Goal: Transaction & Acquisition: Purchase product/service

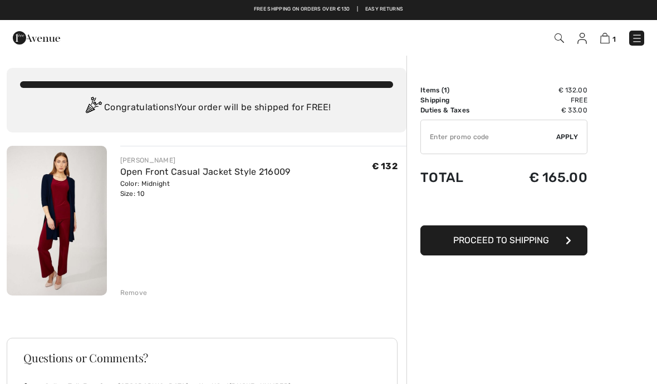
click at [61, 220] on img at bounding box center [57, 221] width 100 height 150
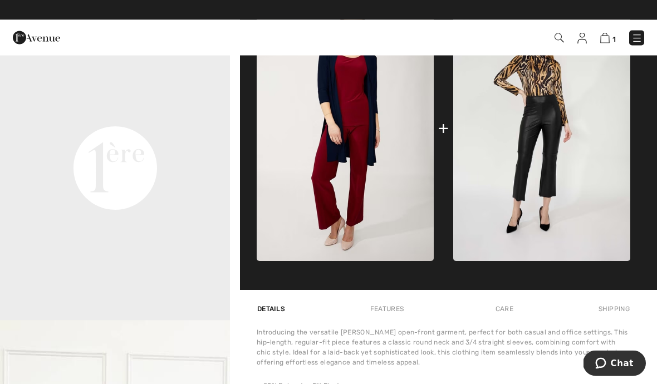
scroll to position [437, 0]
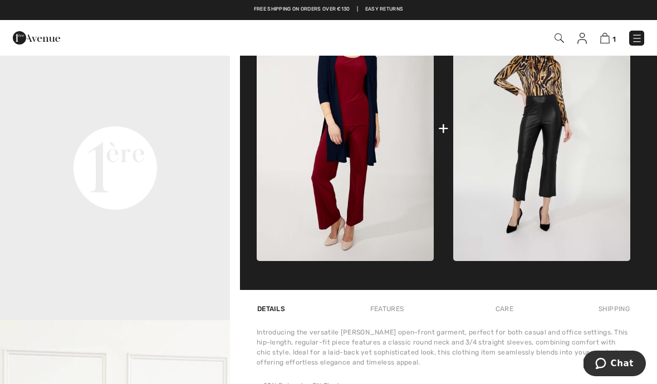
click at [81, 111] on video "Your browser does not support the video tag." at bounding box center [115, 53] width 230 height 115
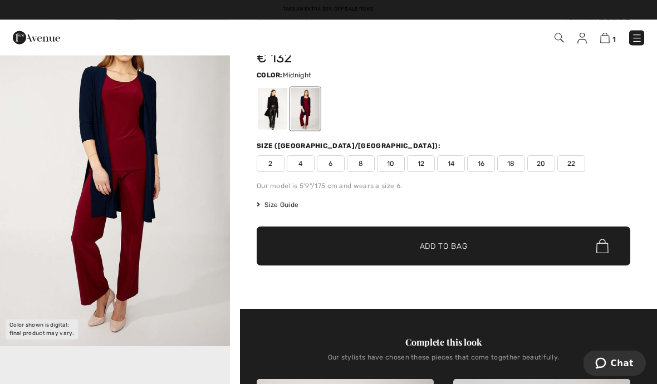
scroll to position [0, 0]
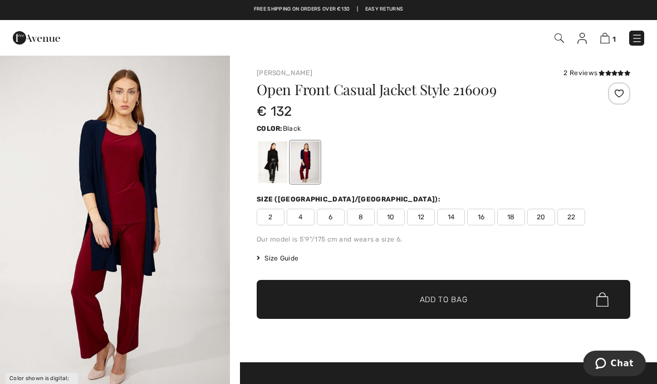
click at [266, 170] on div at bounding box center [273, 163] width 29 height 42
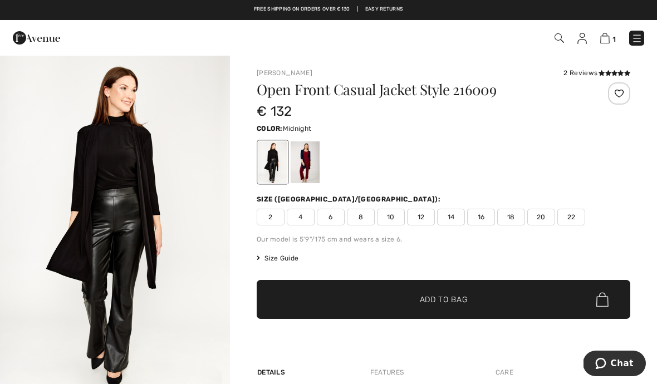
click at [314, 161] on div at bounding box center [305, 163] width 29 height 42
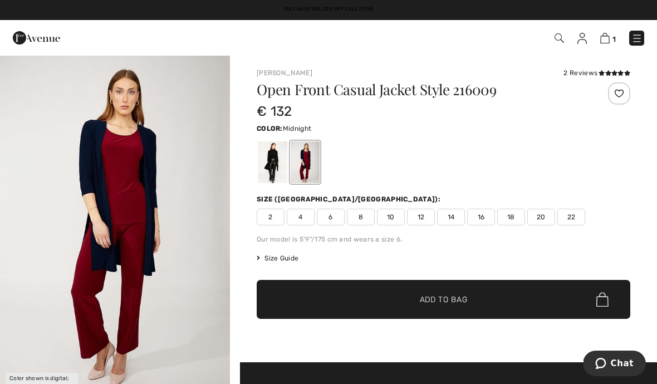
click at [605, 38] on img at bounding box center [605, 38] width 9 height 11
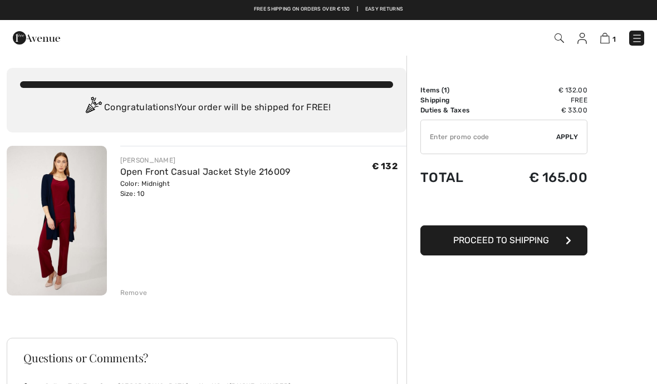
click at [521, 138] on input "TEXT" at bounding box center [488, 136] width 135 height 33
click at [571, 144] on div "✔ Apply Remove" at bounding box center [504, 137] width 167 height 35
click at [574, 140] on span "Apply" at bounding box center [568, 137] width 22 height 10
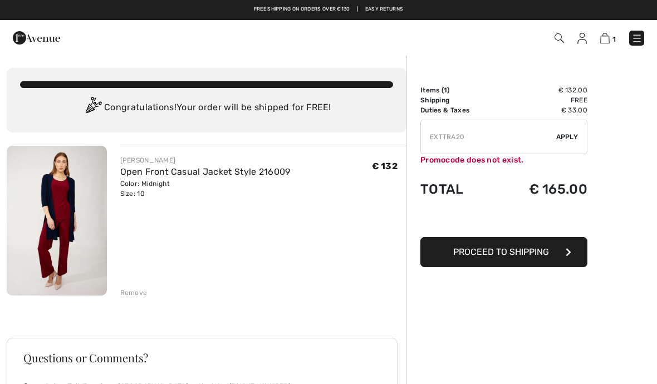
click at [448, 142] on input "TEXT" at bounding box center [488, 136] width 135 height 33
type input "EXTRA20"
click at [567, 142] on div "✔ Apply Remove" at bounding box center [504, 137] width 167 height 35
click at [569, 139] on span "Apply" at bounding box center [568, 137] width 22 height 10
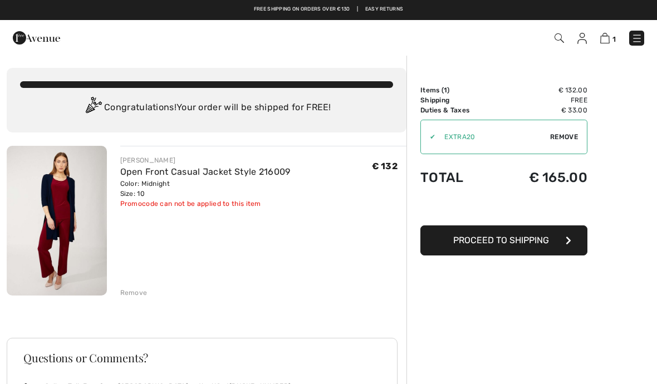
click at [636, 39] on img at bounding box center [637, 38] width 11 height 11
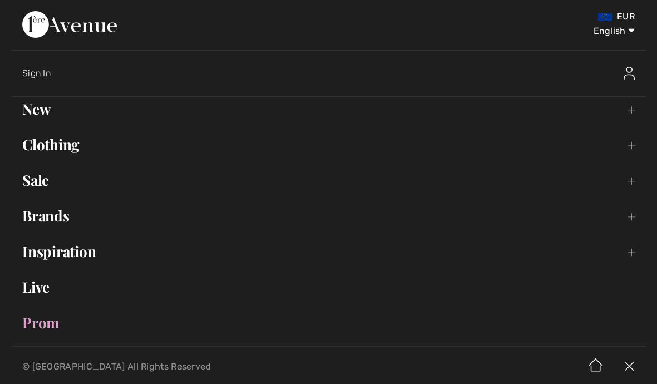
click at [53, 147] on link "Clothing Toggle submenu" at bounding box center [328, 145] width 635 height 25
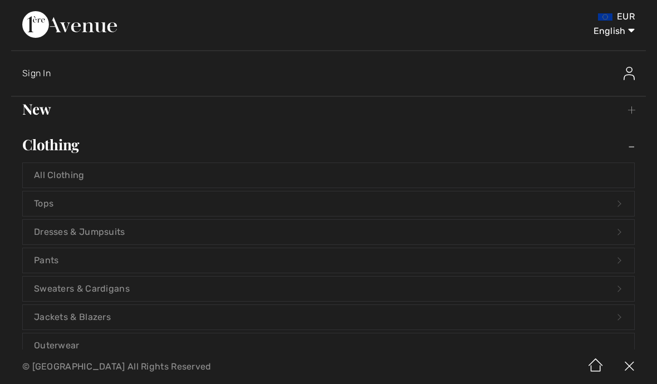
click at [52, 328] on link "Jackets & Blazers Open submenu" at bounding box center [329, 317] width 612 height 25
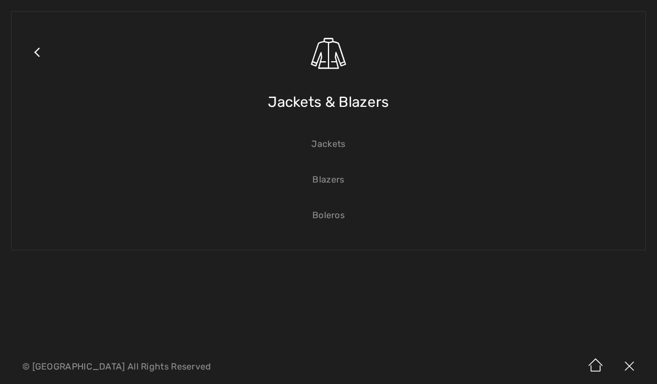
click at [338, 141] on link "Jackets" at bounding box center [329, 144] width 612 height 25
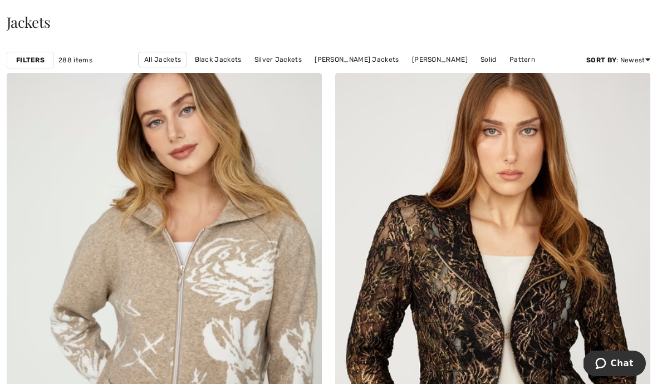
scroll to position [144, 0]
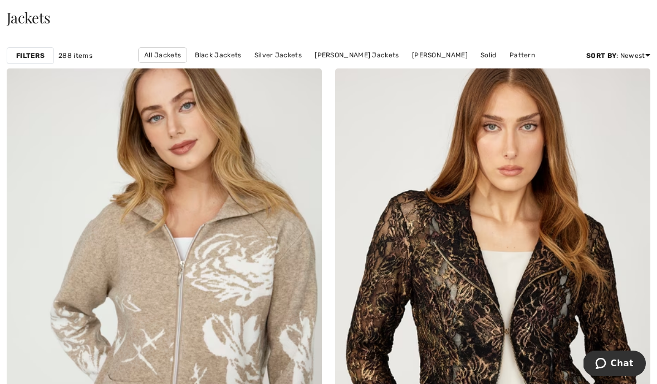
click at [357, 58] on link "Joseph Ribkoff Jackets" at bounding box center [356, 55] width 95 height 14
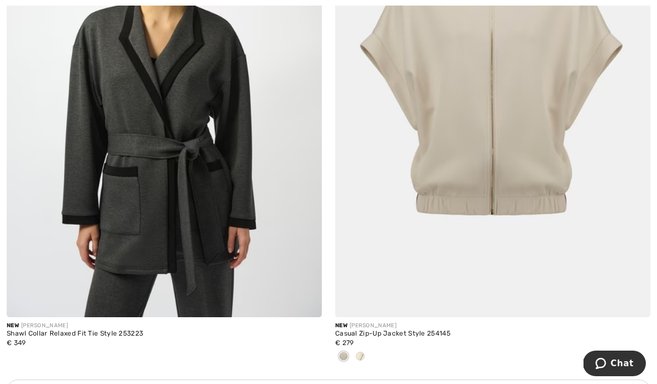
scroll to position [3015, 0]
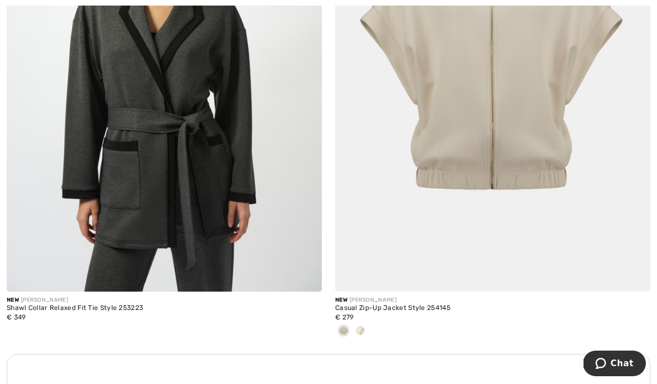
click at [568, 123] on img at bounding box center [492, 55] width 315 height 473
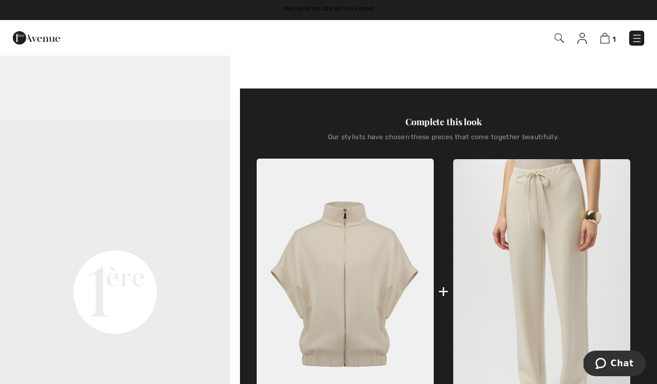
scroll to position [261, 0]
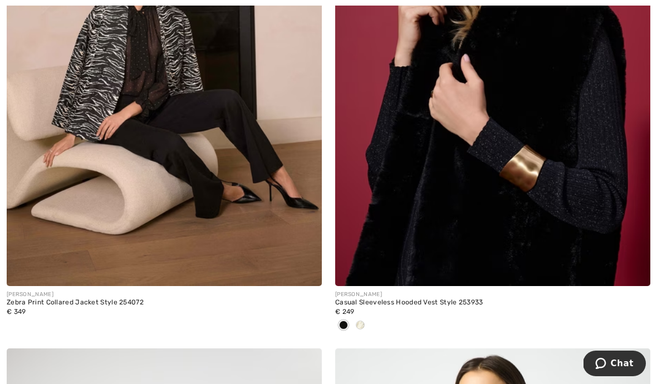
scroll to position [9068, 0]
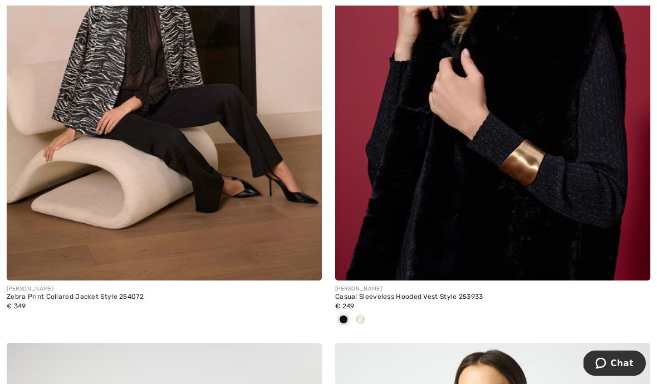
click at [369, 313] on div at bounding box center [492, 321] width 315 height 18
click at [370, 320] on div at bounding box center [492, 321] width 315 height 18
click at [370, 312] on div at bounding box center [492, 321] width 315 height 18
click at [367, 312] on div at bounding box center [360, 321] width 17 height 18
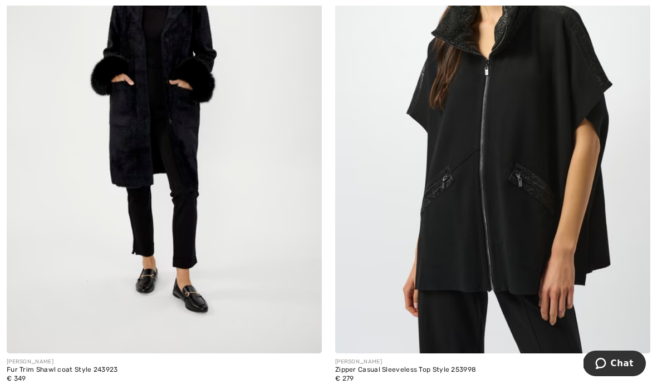
scroll to position [9552, 0]
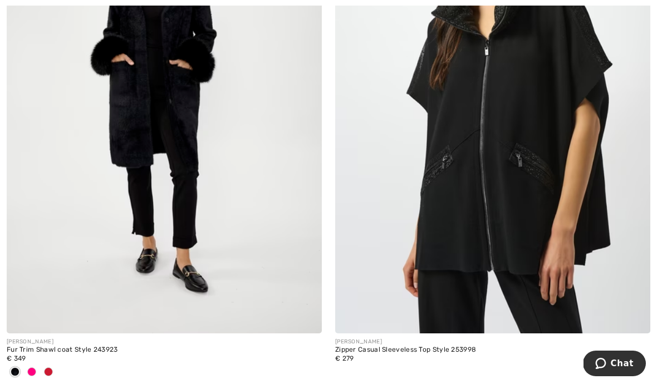
click at [510, 165] on img at bounding box center [492, 97] width 315 height 473
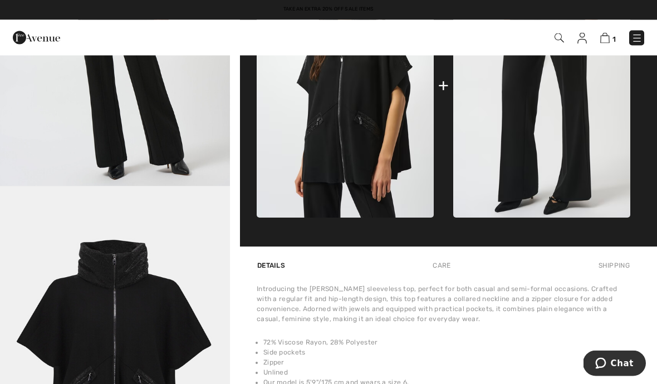
scroll to position [524, 0]
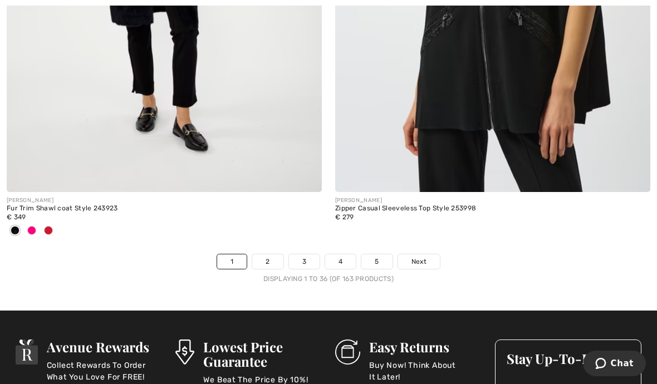
scroll to position [9721, 0]
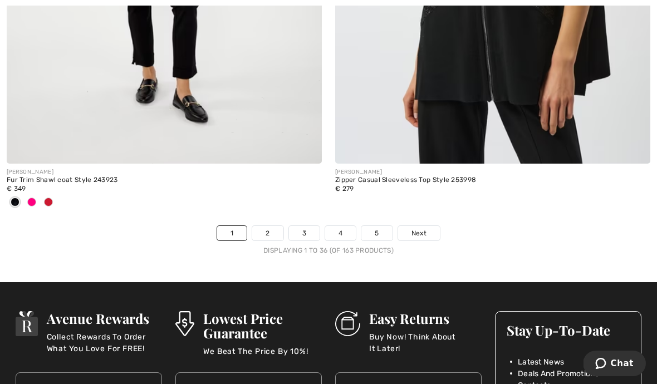
click at [420, 229] on span "Next" at bounding box center [419, 233] width 15 height 10
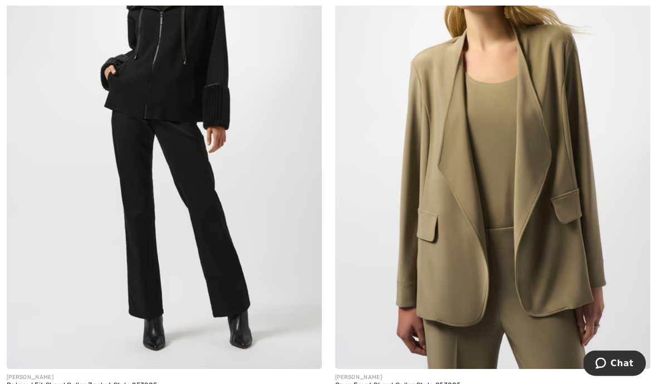
scroll to position [368, 0]
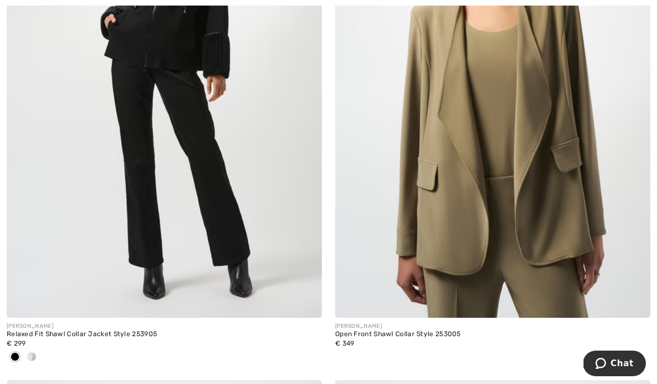
click at [32, 358] on span at bounding box center [31, 357] width 9 height 9
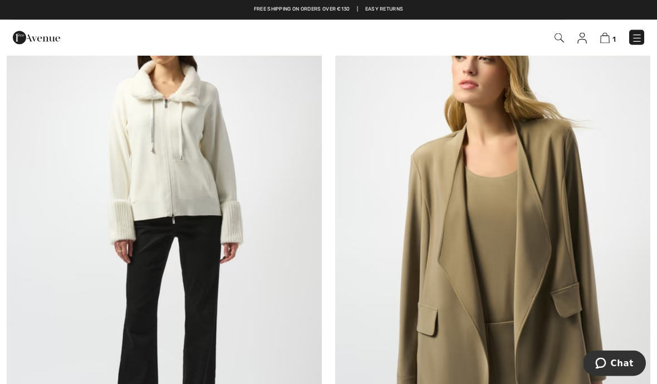
scroll to position [222, 0]
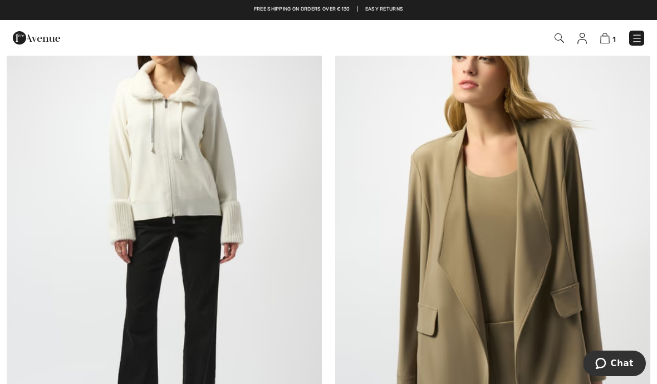
click at [135, 226] on img at bounding box center [164, 227] width 315 height 473
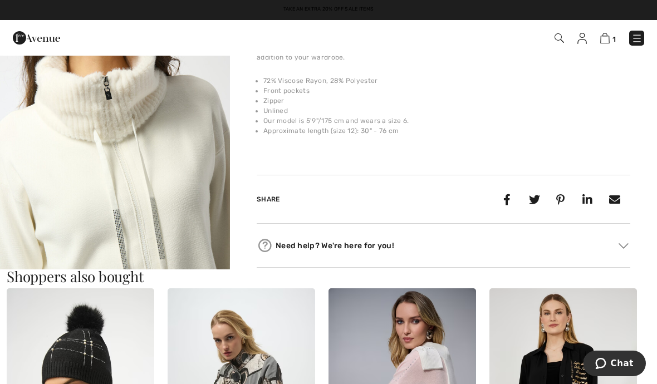
scroll to position [419, 0]
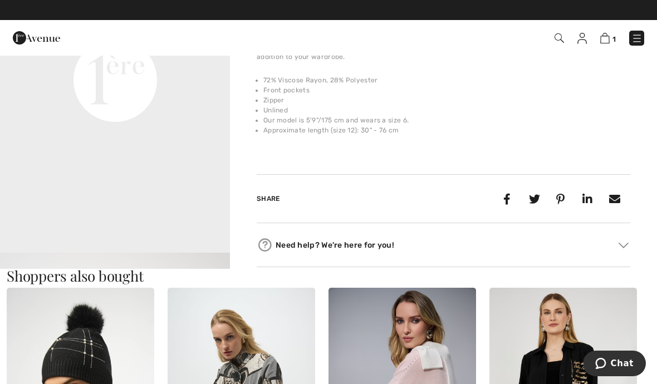
click at [617, 139] on div "Introducing the Joseph Ribkoff everyday-overclothes, designed with a relaxed fi…" at bounding box center [444, 85] width 374 height 127
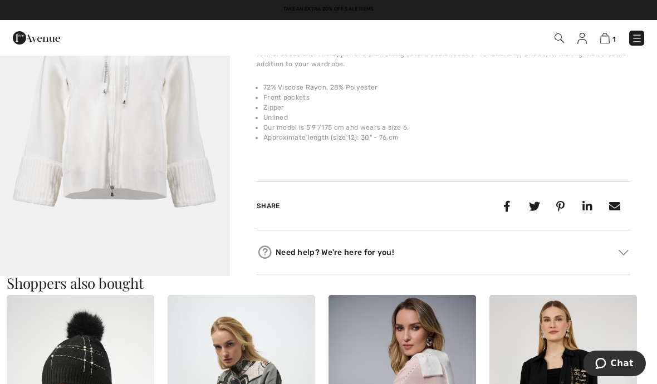
scroll to position [406, 0]
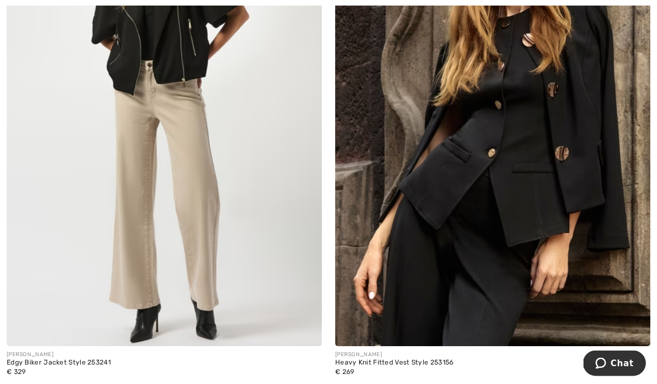
scroll to position [2979, 0]
click at [133, 225] on img at bounding box center [164, 110] width 315 height 473
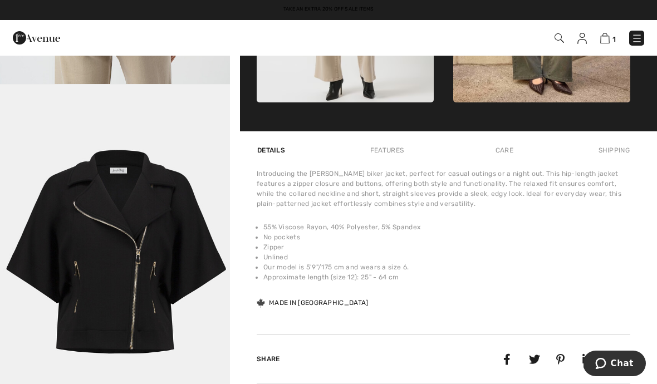
scroll to position [595, 0]
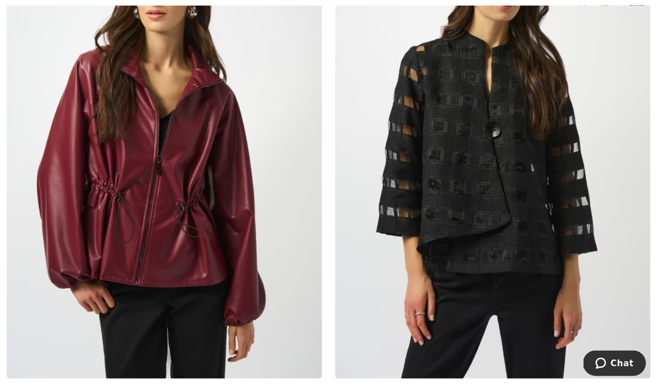
scroll to position [3585, 0]
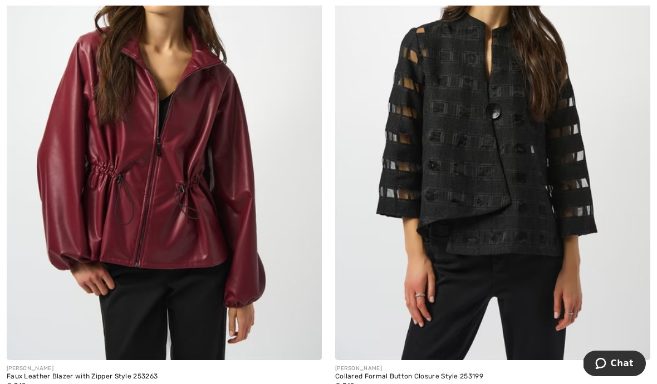
click at [124, 225] on img at bounding box center [164, 123] width 315 height 473
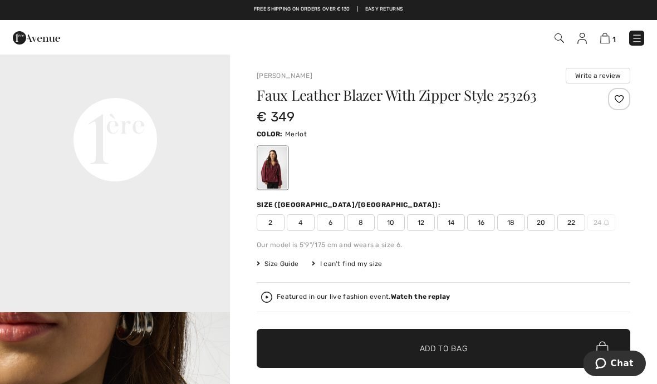
scroll to position [793, 0]
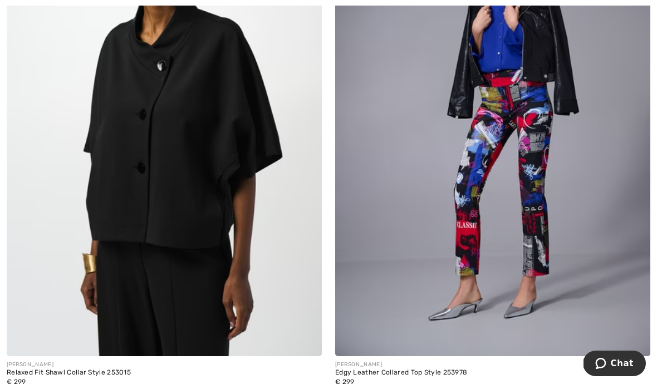
scroll to position [4123, 0]
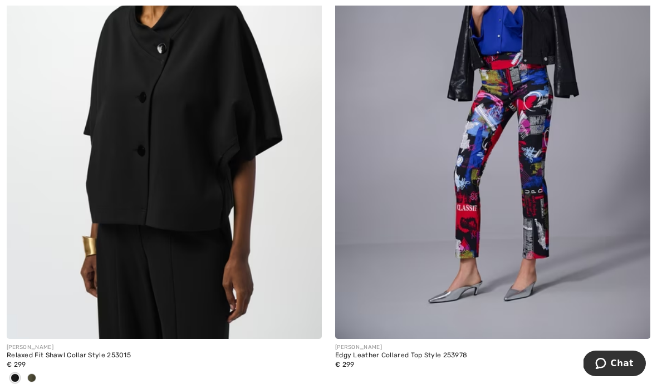
click at [134, 232] on img at bounding box center [164, 102] width 315 height 473
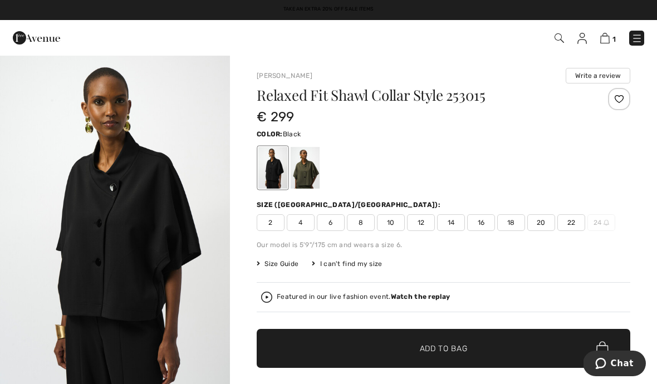
click at [310, 162] on div at bounding box center [305, 168] width 29 height 42
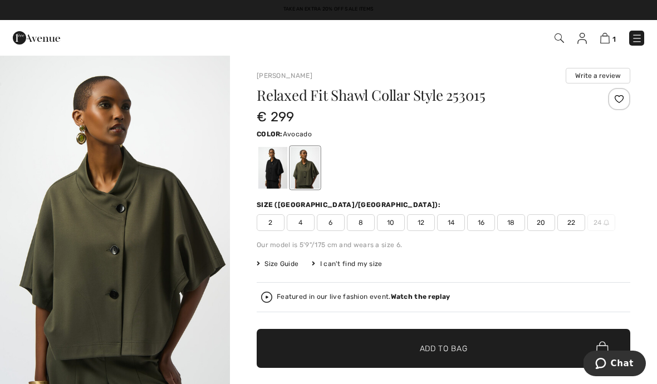
click at [308, 170] on div at bounding box center [305, 168] width 29 height 42
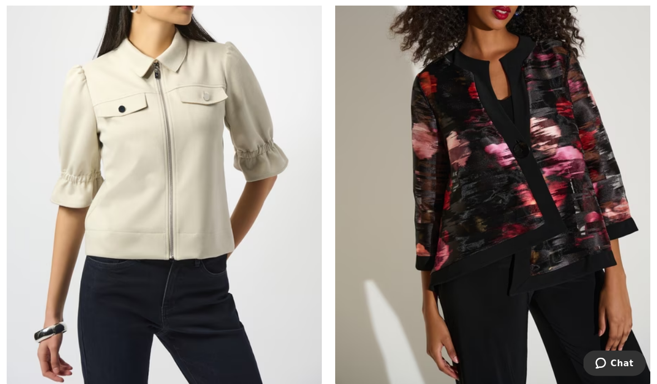
scroll to position [4611, 0]
click at [128, 257] on img at bounding box center [164, 149] width 315 height 473
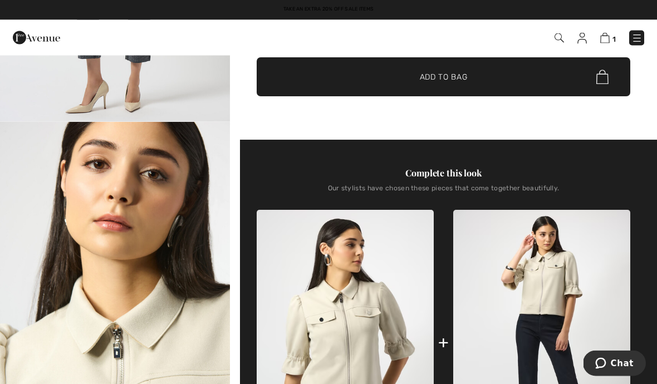
scroll to position [221, 0]
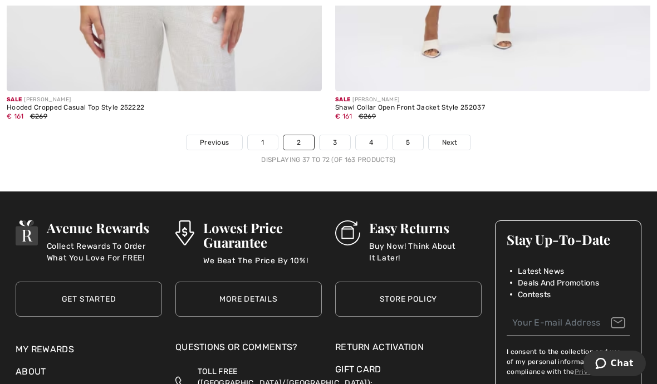
scroll to position [9747, 0]
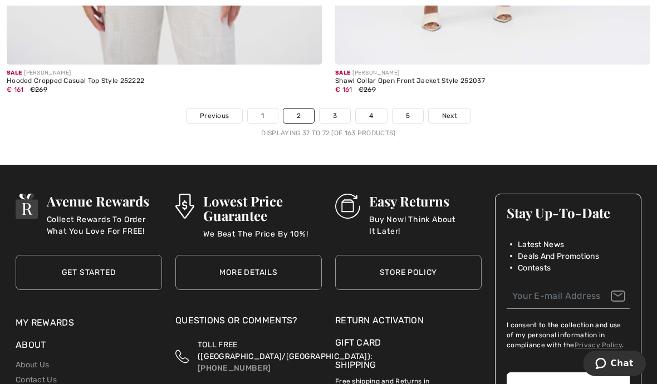
click at [450, 111] on span "Next" at bounding box center [449, 116] width 15 height 10
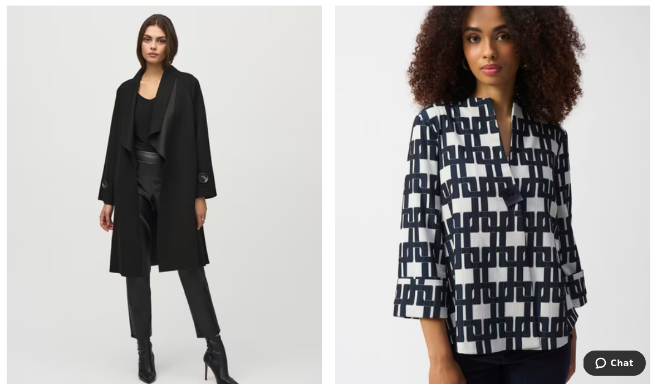
scroll to position [8956, 0]
click at [126, 232] on img at bounding box center [164, 194] width 315 height 473
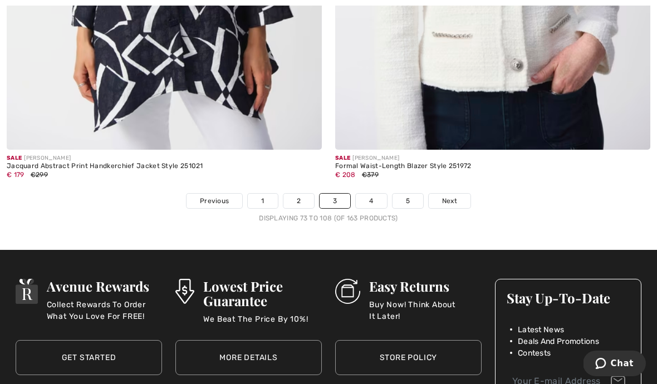
scroll to position [9786, 0]
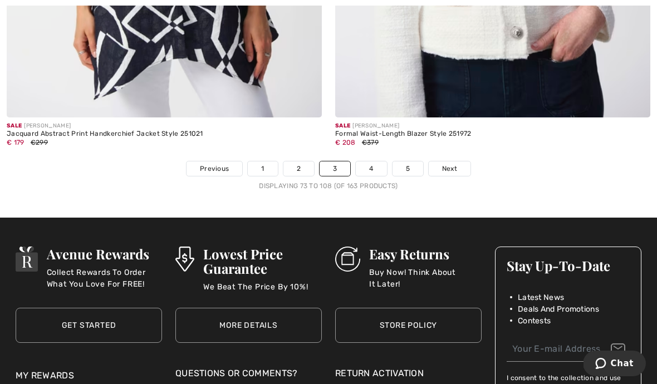
click at [451, 164] on span "Next" at bounding box center [449, 169] width 15 height 10
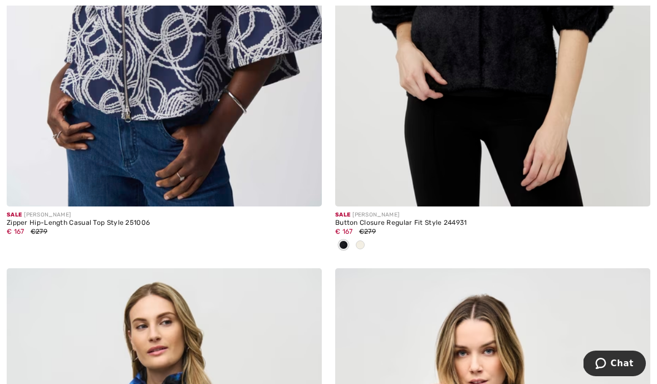
scroll to position [2055, 0]
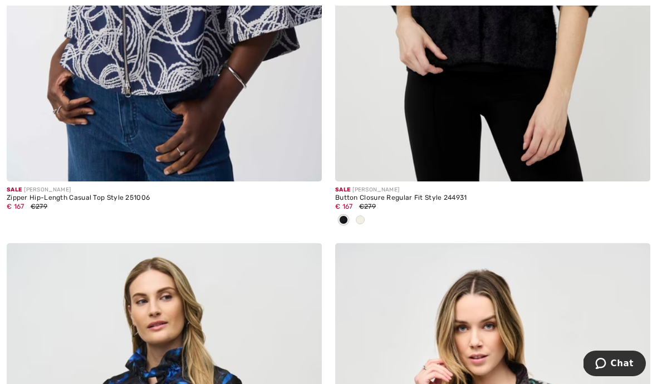
click at [370, 222] on div at bounding box center [492, 221] width 315 height 18
click at [367, 230] on div "Sale JOSEPH RIBKOFF Button Closure Regular Fit Style 244931 € 167 €279" at bounding box center [492, 213] width 315 height 62
click at [363, 221] on span at bounding box center [360, 220] width 9 height 9
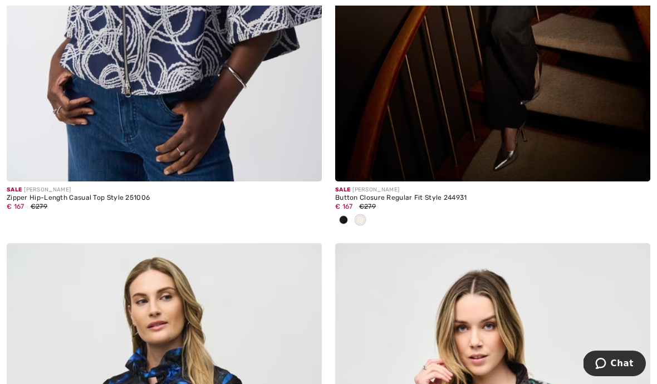
click at [364, 220] on span at bounding box center [360, 220] width 9 height 9
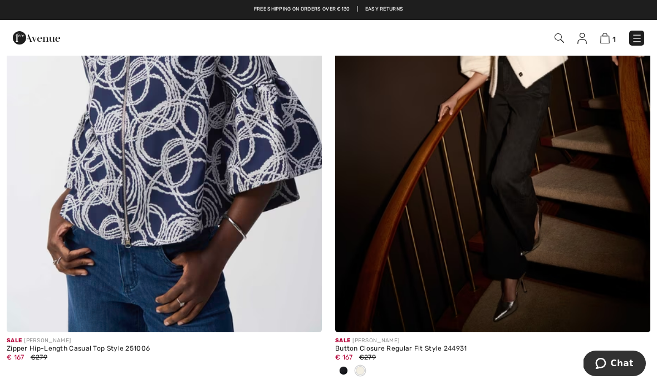
scroll to position [1812, 0]
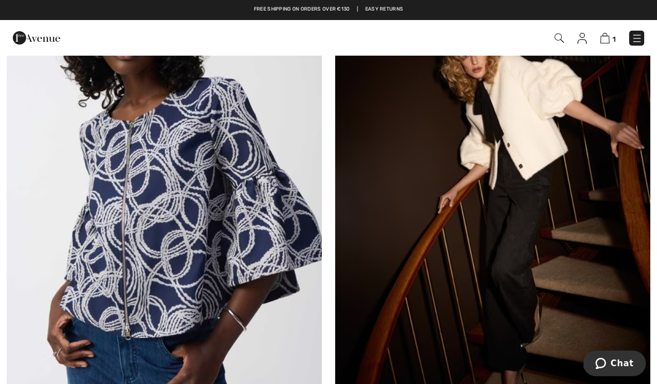
click at [593, 169] on img at bounding box center [492, 188] width 315 height 473
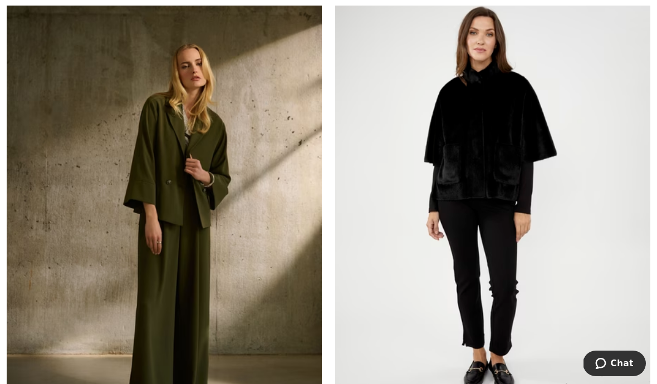
scroll to position [2918, 0]
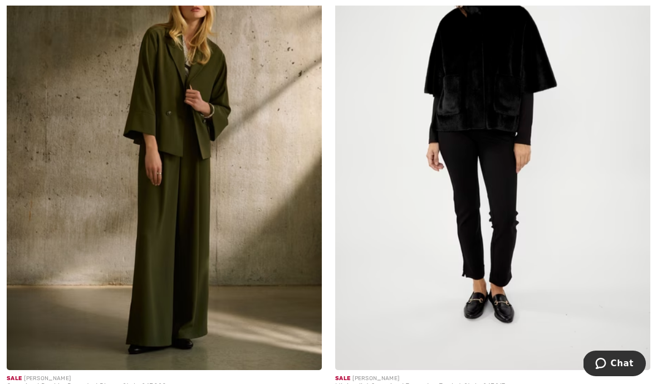
click at [538, 158] on img at bounding box center [492, 133] width 315 height 473
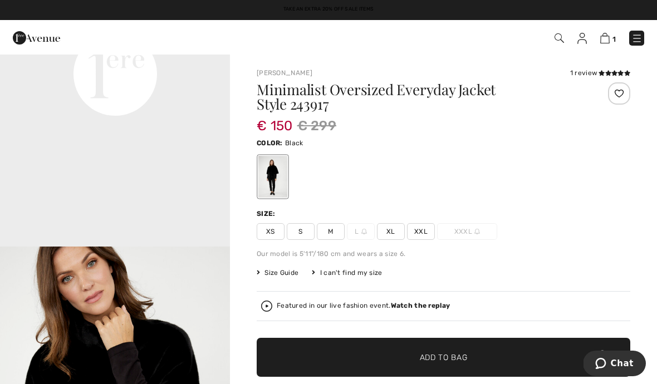
click at [595, 193] on div at bounding box center [444, 177] width 374 height 46
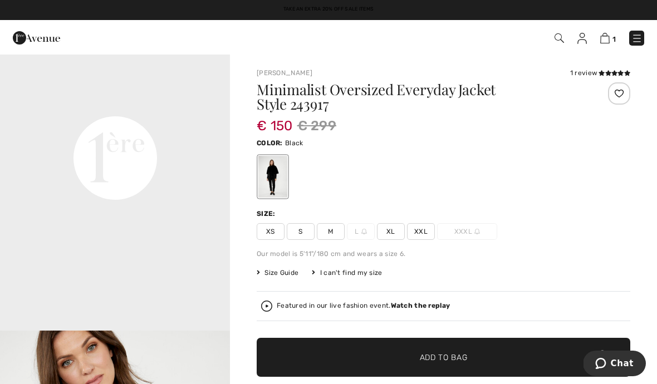
scroll to position [745, 0]
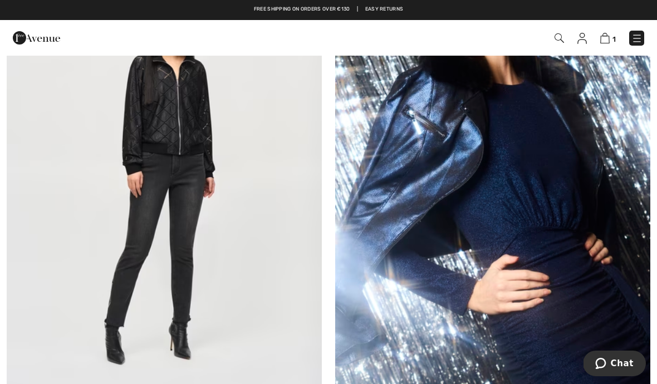
scroll to position [4497, 0]
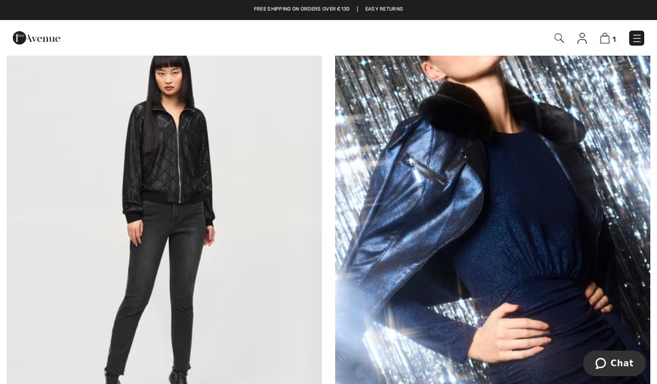
click at [147, 194] on img at bounding box center [164, 227] width 315 height 473
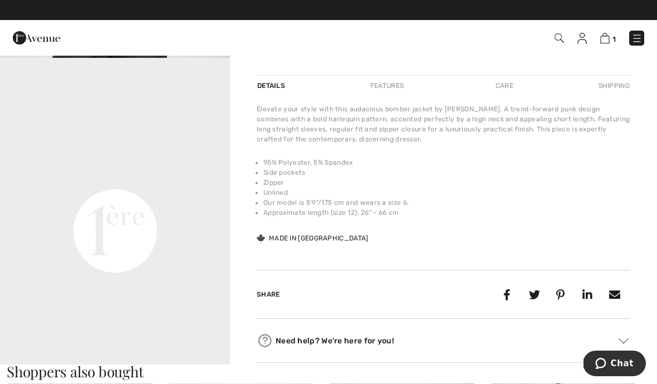
scroll to position [231, 0]
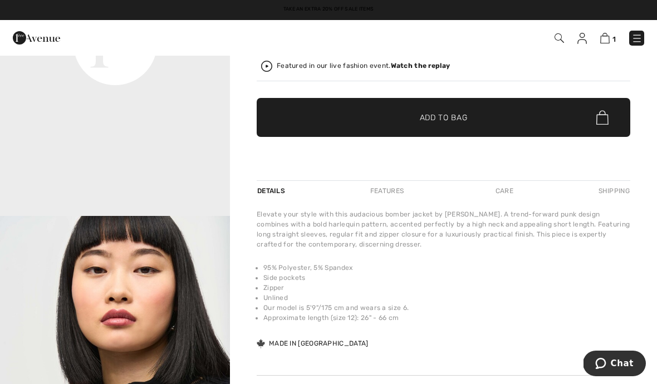
click at [604, 183] on div "Shipping" at bounding box center [613, 191] width 35 height 20
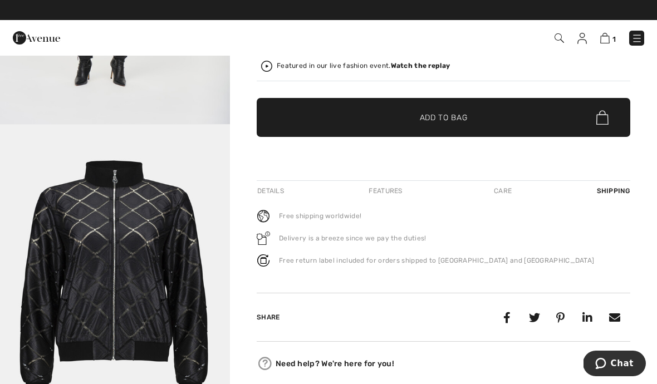
scroll to position [1837, 0]
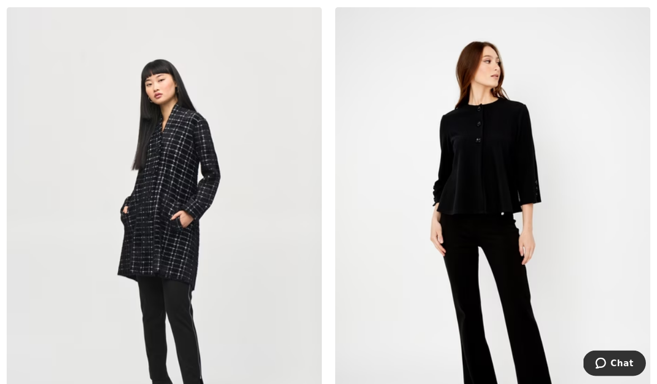
scroll to position [5530, 0]
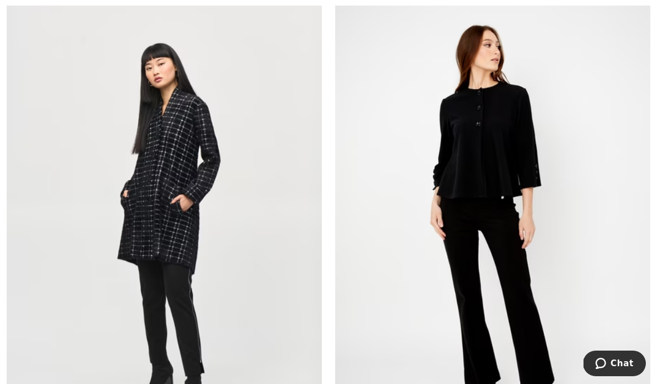
click at [523, 182] on img at bounding box center [492, 227] width 315 height 473
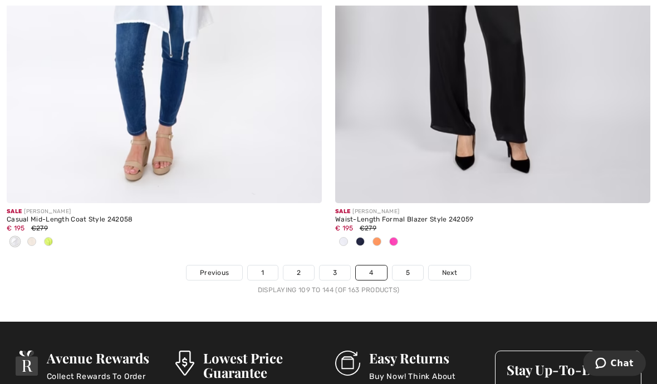
scroll to position [9590, 0]
click at [454, 268] on span "Next" at bounding box center [449, 273] width 15 height 10
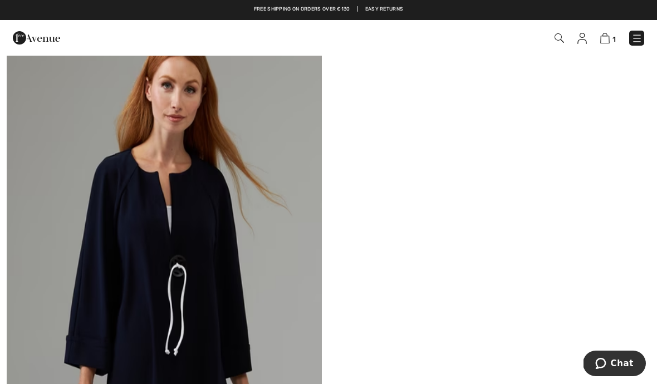
scroll to position [4986, 0]
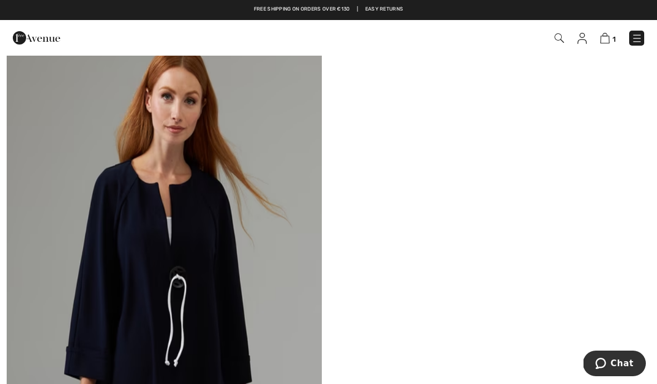
click at [637, 41] on img at bounding box center [637, 38] width 11 height 11
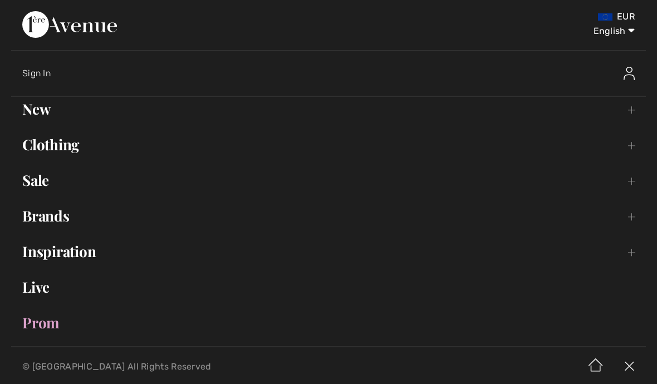
click at [63, 155] on link "Clothing Toggle submenu" at bounding box center [328, 145] width 635 height 25
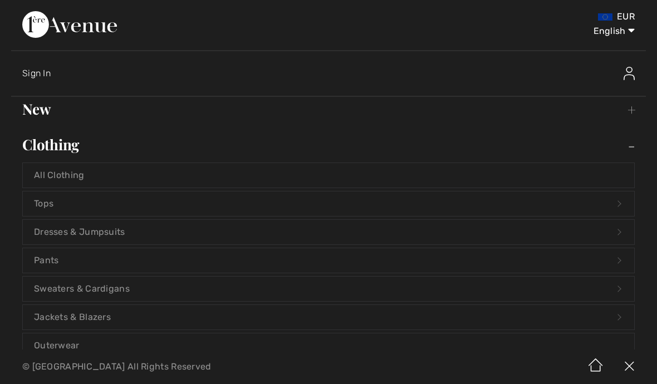
click at [70, 284] on link "Sweaters & Cardigans Open submenu" at bounding box center [329, 289] width 612 height 25
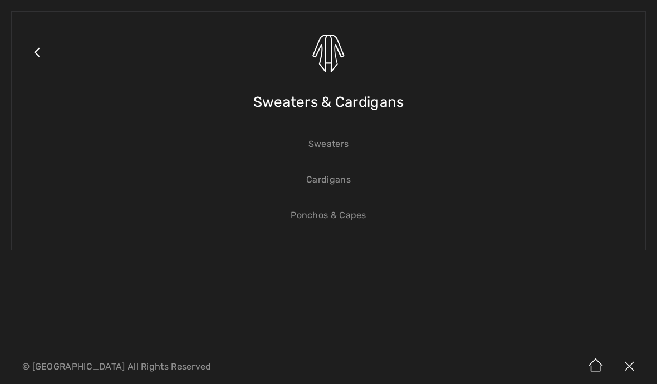
click at [350, 181] on link "Cardigans" at bounding box center [329, 180] width 612 height 25
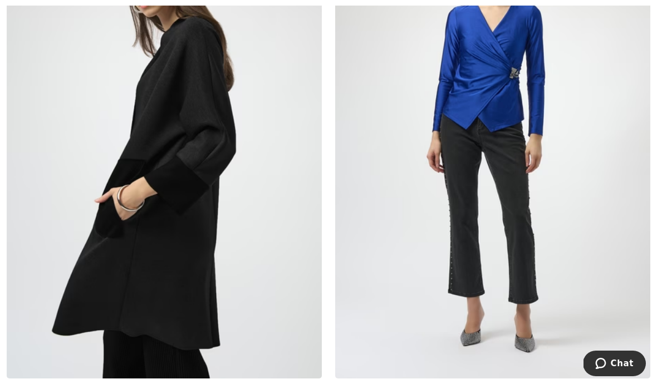
scroll to position [310, 0]
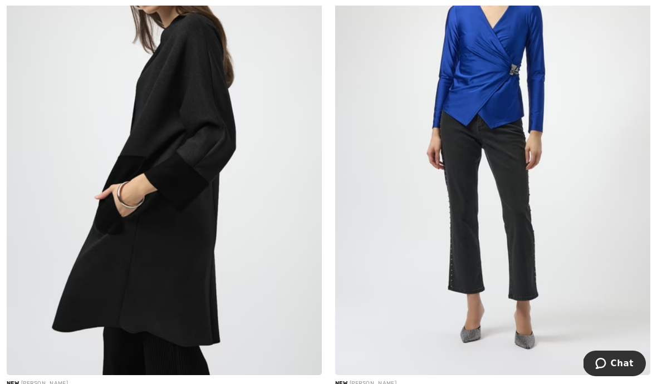
click at [111, 244] on img at bounding box center [164, 139] width 315 height 473
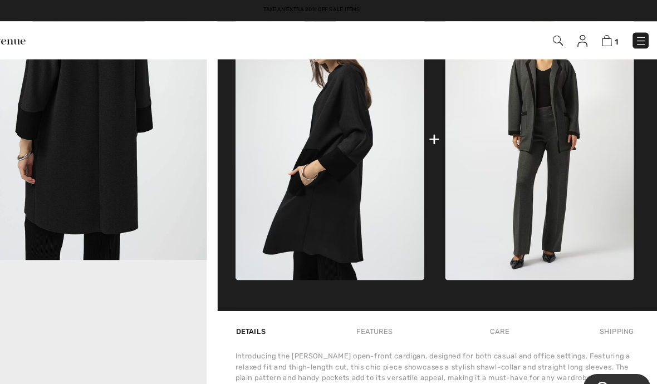
scroll to position [431, 0]
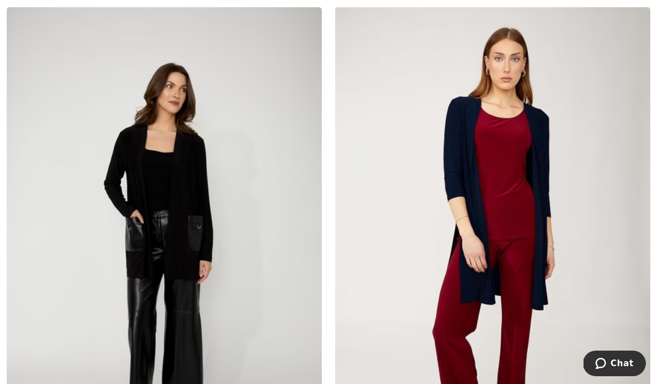
scroll to position [750, 0]
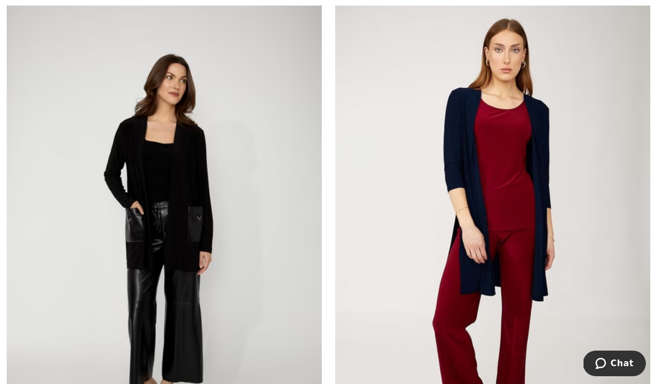
click at [148, 255] on img at bounding box center [164, 234] width 315 height 473
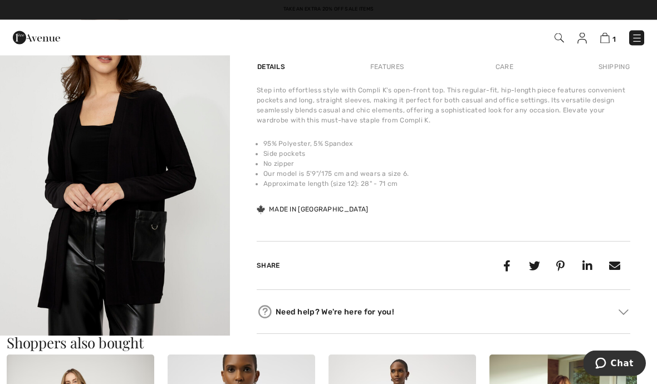
scroll to position [686, 0]
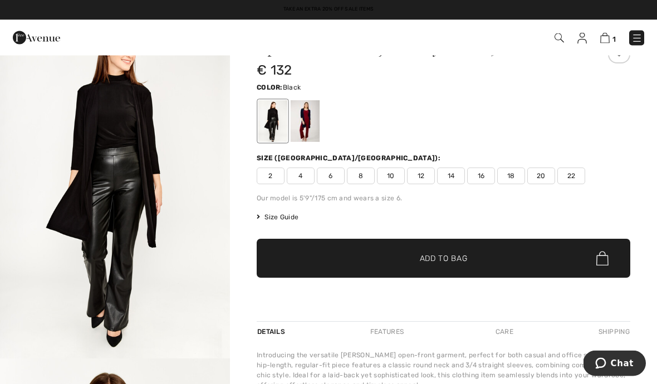
scroll to position [33, 0]
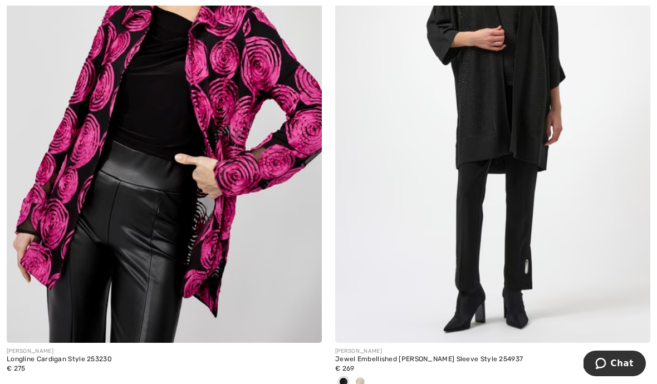
scroll to position [1439, 0]
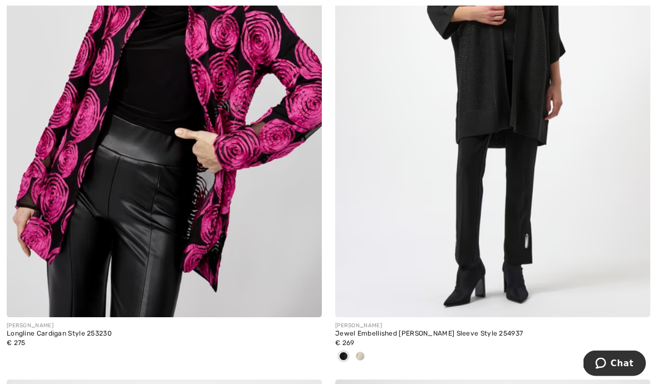
click at [367, 361] on div at bounding box center [360, 358] width 17 height 18
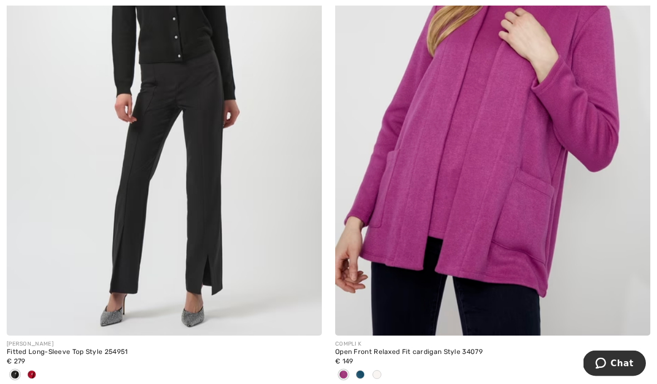
scroll to position [2477, 0]
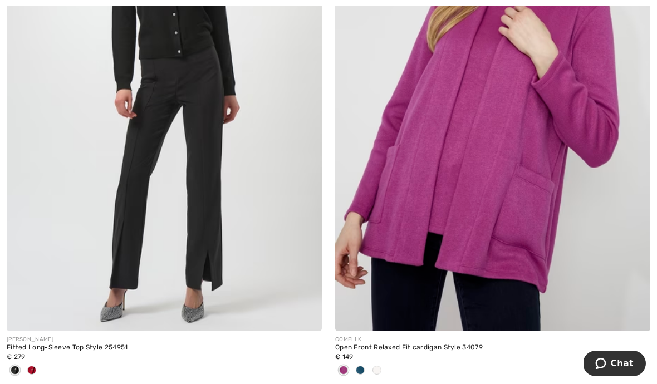
click at [362, 369] on span at bounding box center [360, 370] width 9 height 9
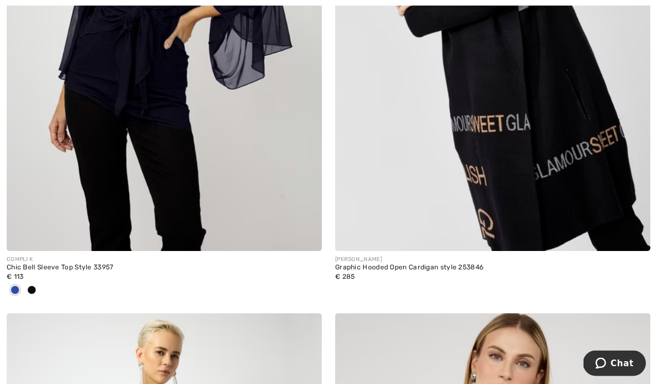
scroll to position [4271, 0]
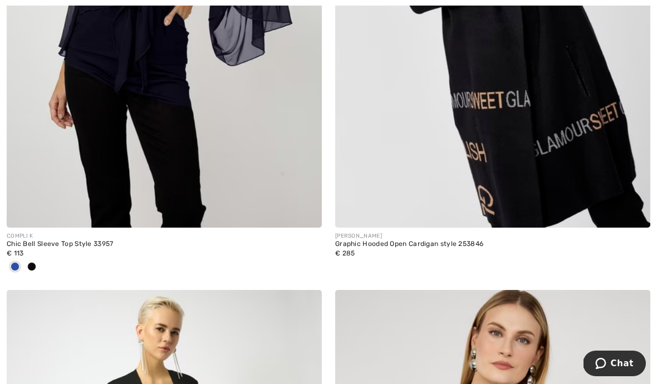
click at [33, 264] on span at bounding box center [31, 266] width 9 height 9
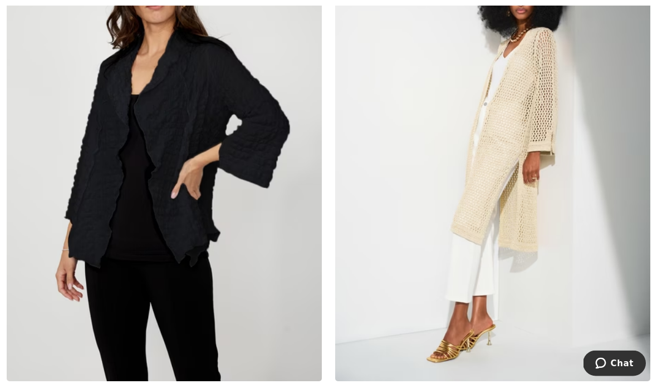
scroll to position [7417, 0]
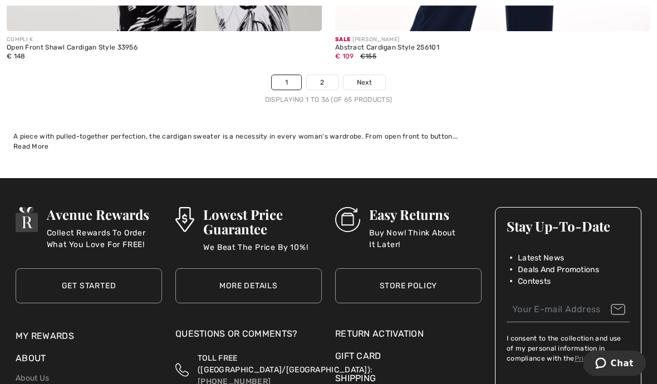
scroll to position [9854, 0]
click at [365, 77] on span "Next" at bounding box center [364, 82] width 15 height 10
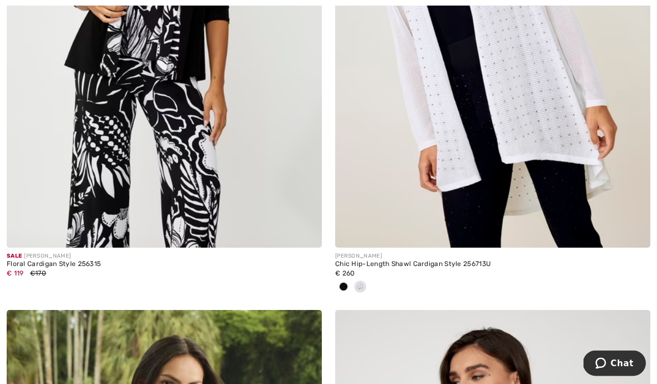
scroll to position [1490, 0]
click at [510, 155] on img at bounding box center [492, 11] width 315 height 473
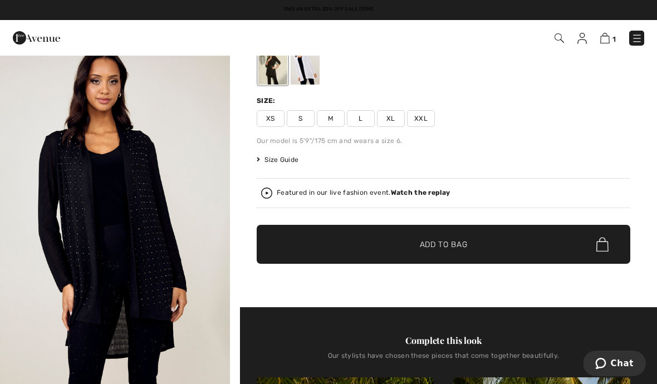
click at [604, 174] on div "Chic Hip-length Shawl Cardigan Style 256713u € 260 Color: Black Size: XS S M L …" at bounding box center [444, 146] width 374 height 324
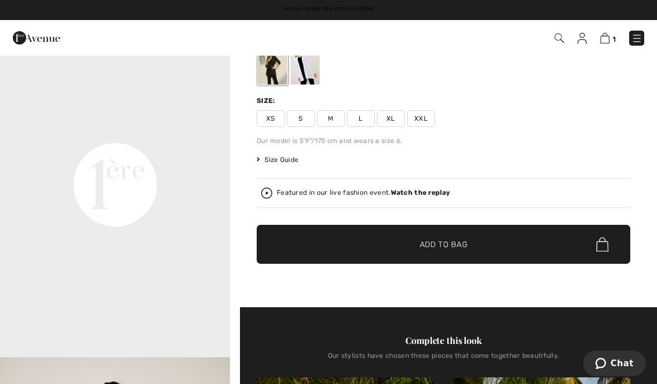
click at [602, 170] on div "Chic Hip-length Shawl Cardigan Style 256713u € 260 Color: Black Size: XS S M L …" at bounding box center [444, 146] width 374 height 324
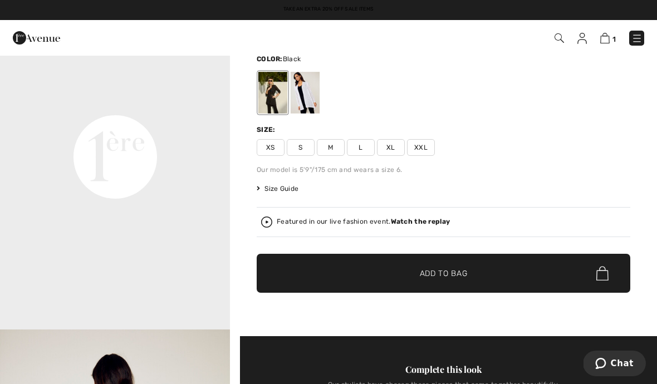
scroll to position [60, 0]
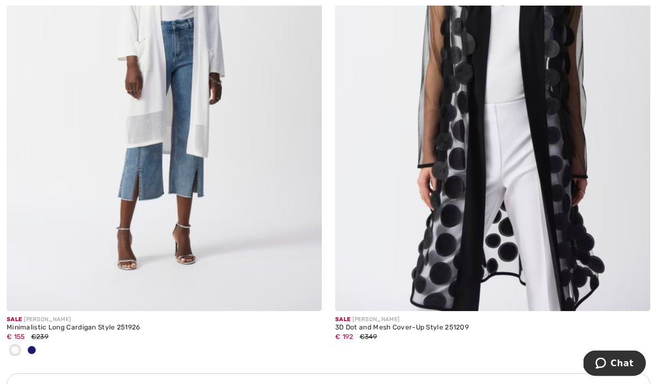
scroll to position [2996, 0]
click at [147, 197] on img at bounding box center [164, 74] width 315 height 473
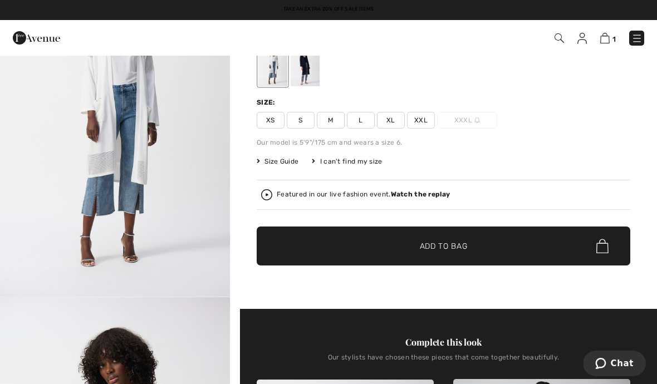
click at [305, 75] on div at bounding box center [305, 66] width 29 height 42
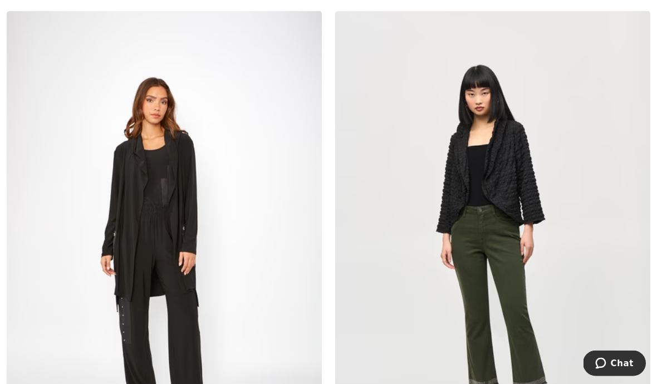
scroll to position [4505, 0]
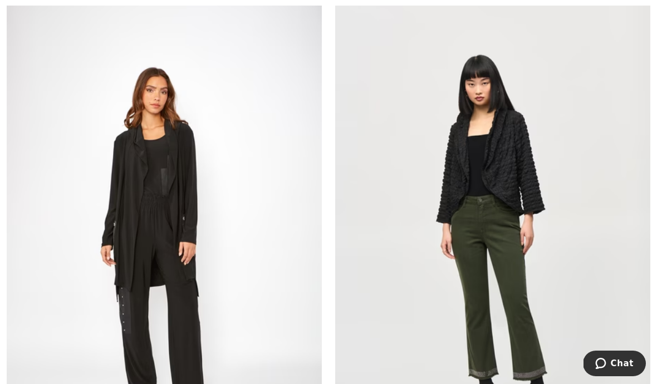
click at [132, 249] on img at bounding box center [164, 237] width 315 height 473
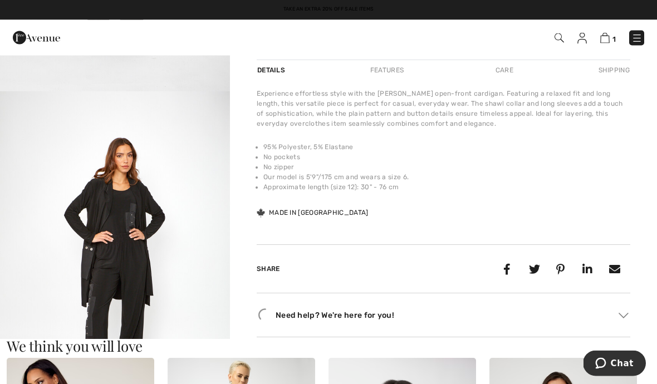
scroll to position [315, 0]
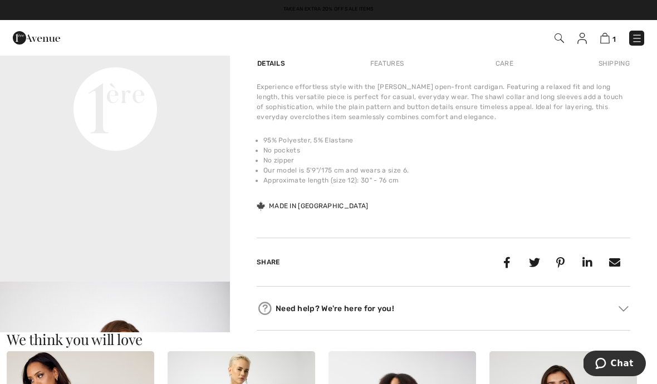
click at [605, 188] on div "Experience effortless style with the Frank Lyman open-front cardigan. Featuring…" at bounding box center [444, 147] width 374 height 130
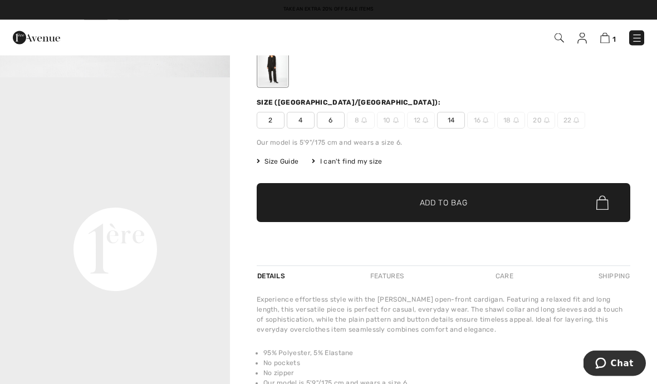
scroll to position [0, 0]
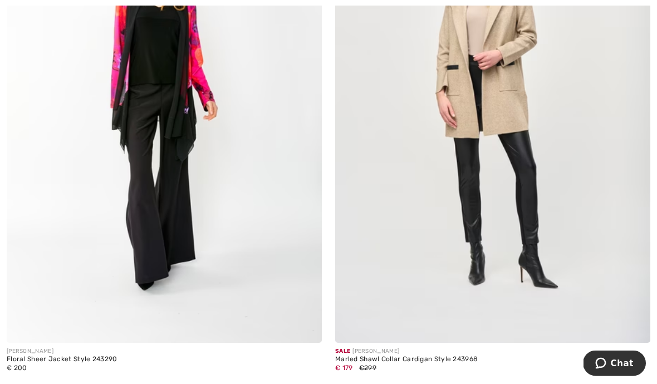
scroll to position [5184, 0]
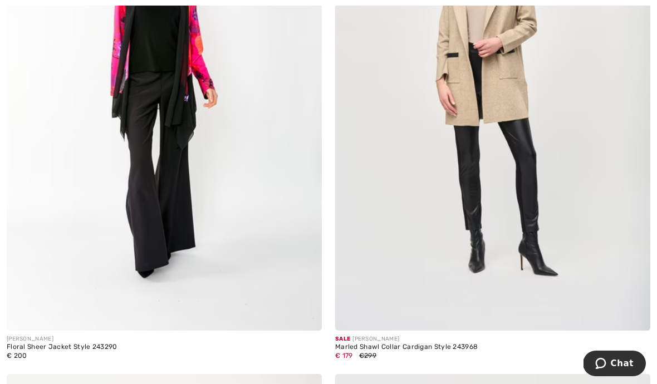
click at [505, 184] on img at bounding box center [492, 94] width 315 height 473
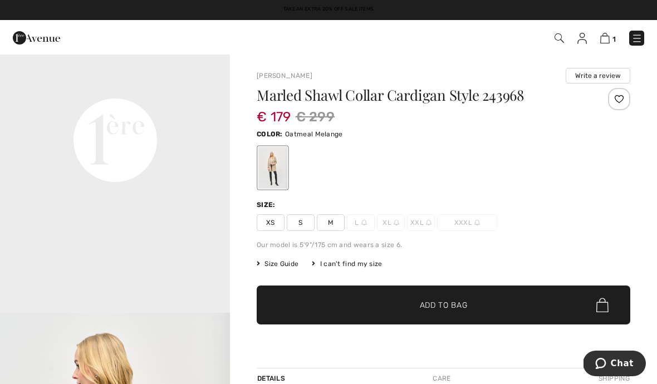
scroll to position [787, 0]
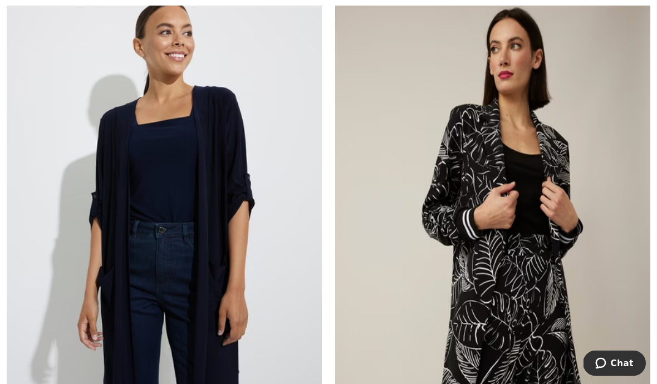
scroll to position [7312, 0]
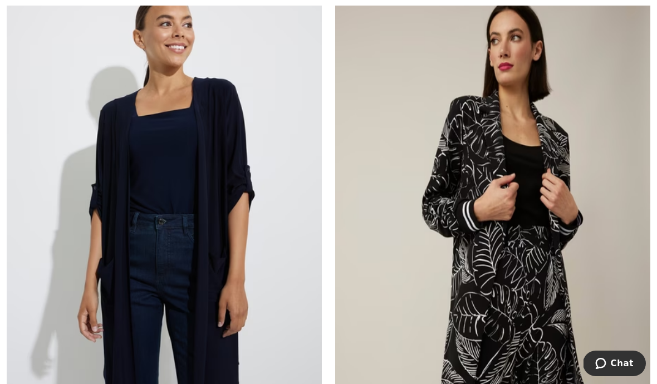
click at [135, 248] on img at bounding box center [164, 213] width 315 height 473
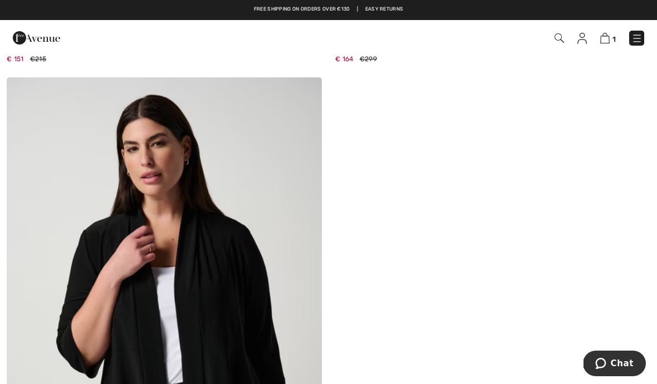
scroll to position [7727, 0]
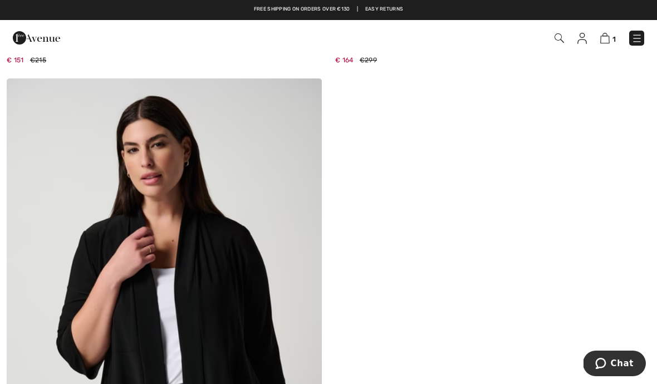
click at [601, 43] on link "1" at bounding box center [609, 37] width 16 height 13
